Goal: Information Seeking & Learning: Learn about a topic

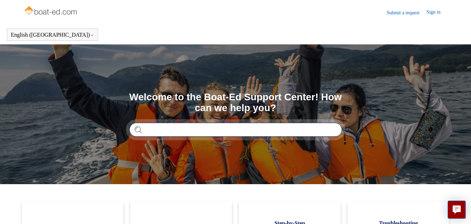
click at [188, 129] on input "Search" at bounding box center [235, 129] width 213 height 14
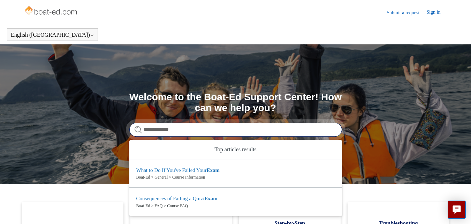
type input "**********"
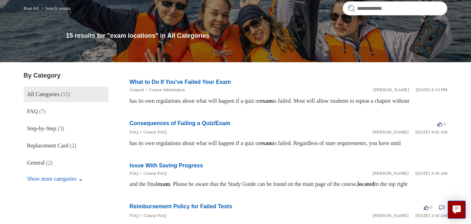
scroll to position [64, 0]
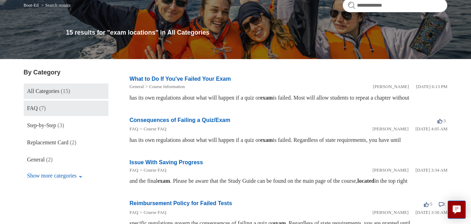
click at [37, 110] on span "FAQ" at bounding box center [32, 108] width 11 height 6
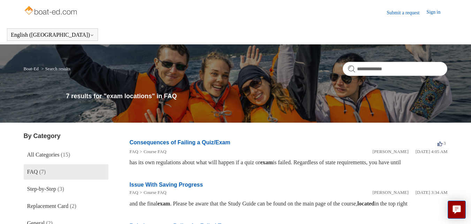
click at [165, 150] on link "Course FAQ" at bounding box center [155, 151] width 23 height 5
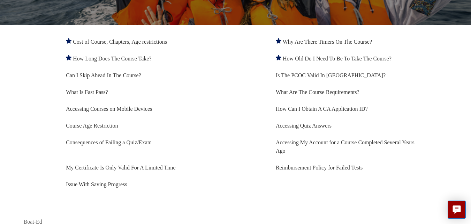
scroll to position [114, 0]
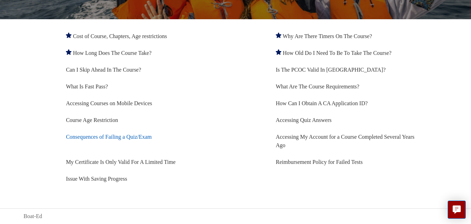
click at [127, 138] on link "Consequences of Failing a Quiz/Exam" at bounding box center [109, 137] width 86 height 6
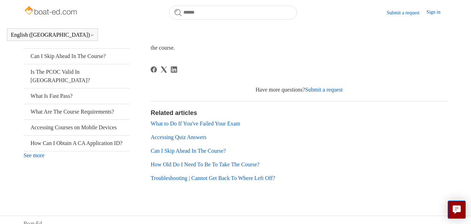
scroll to position [166, 0]
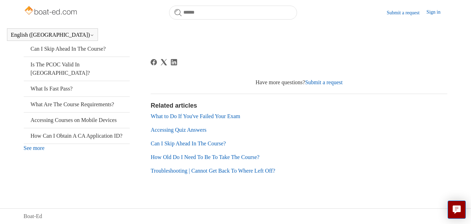
click at [211, 114] on link "What to Do If You've Failed Your Exam" at bounding box center [196, 116] width 90 height 6
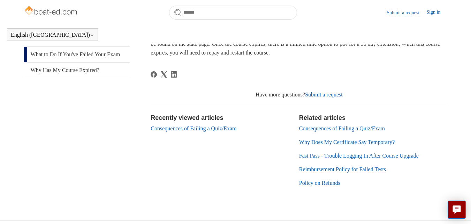
scroll to position [190, 0]
